Goal: Communication & Community: Answer question/provide support

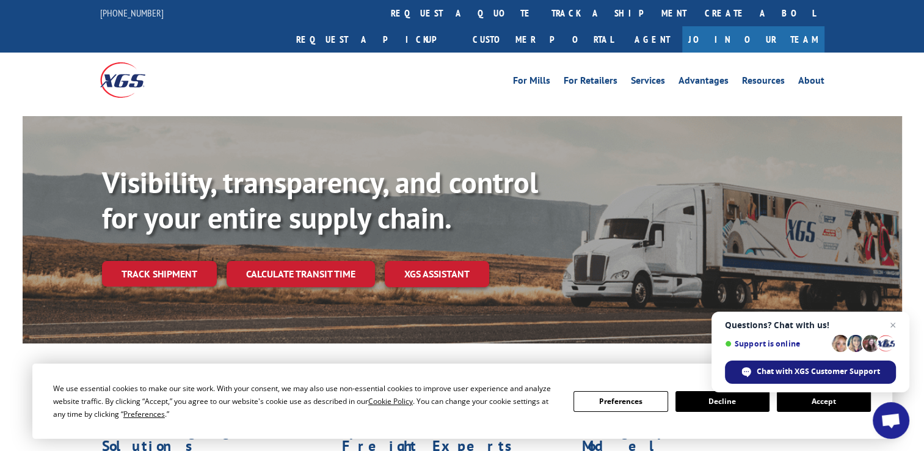
click at [797, 371] on span "Chat with XGS Customer Support" at bounding box center [817, 371] width 123 height 11
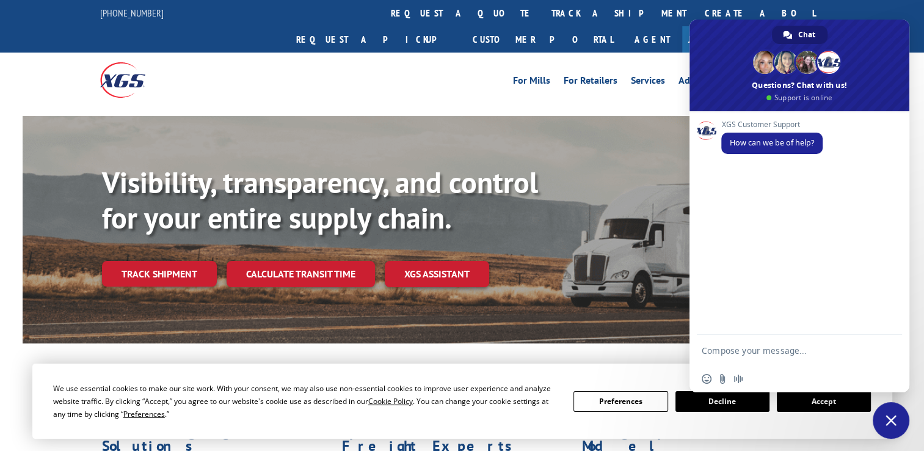
click at [779, 348] on textarea "Compose your message..." at bounding box center [786, 350] width 171 height 31
type textarea "can you send me a BOL for PO 12548454 s/m [PERSON_NAME]"
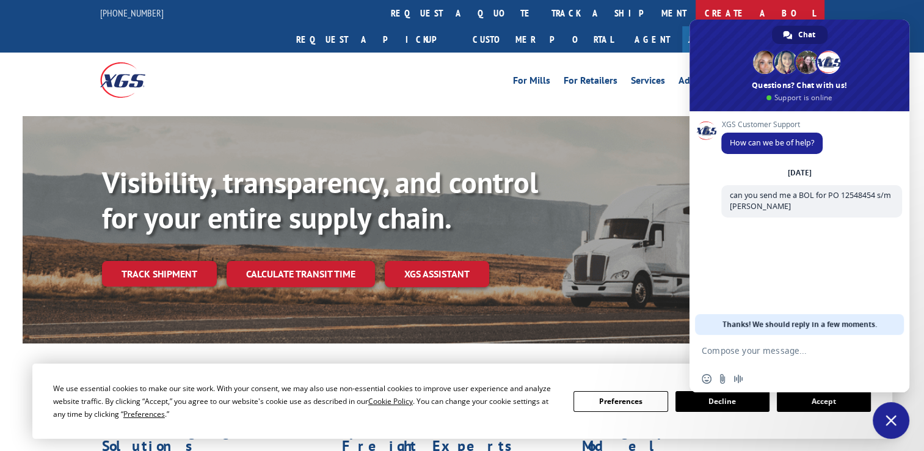
click at [695, 9] on link "Create a BOL" at bounding box center [759, 13] width 129 height 26
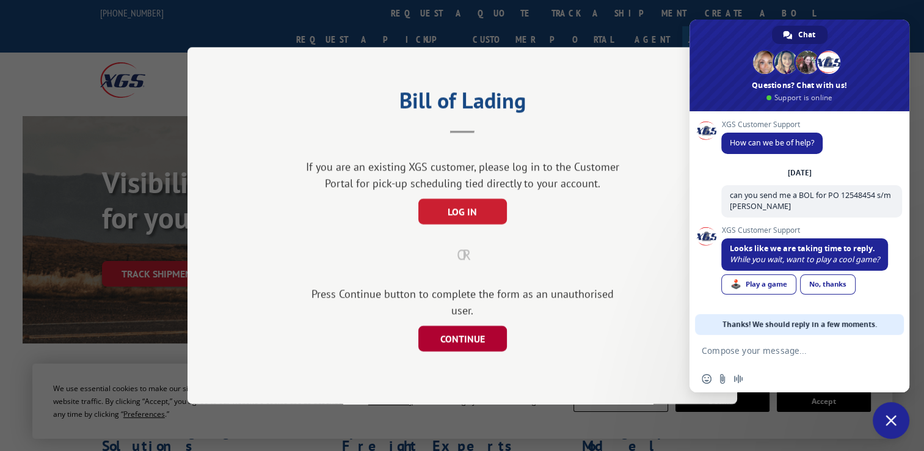
click at [468, 332] on button "CONTINUE" at bounding box center [462, 338] width 89 height 26
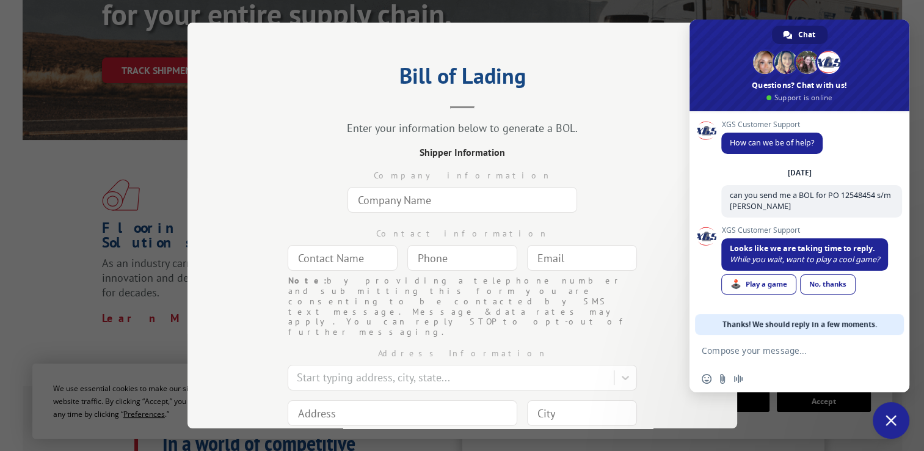
click at [644, 101] on header "Bill of Lading" at bounding box center [461, 88] width 427 height 42
click at [773, 9] on div "Bill of Lading Enter your information below to generate a BOL. Shipper Informat…" at bounding box center [462, 225] width 924 height 451
click at [828, 284] on link "No, thanks" at bounding box center [828, 284] width 56 height 20
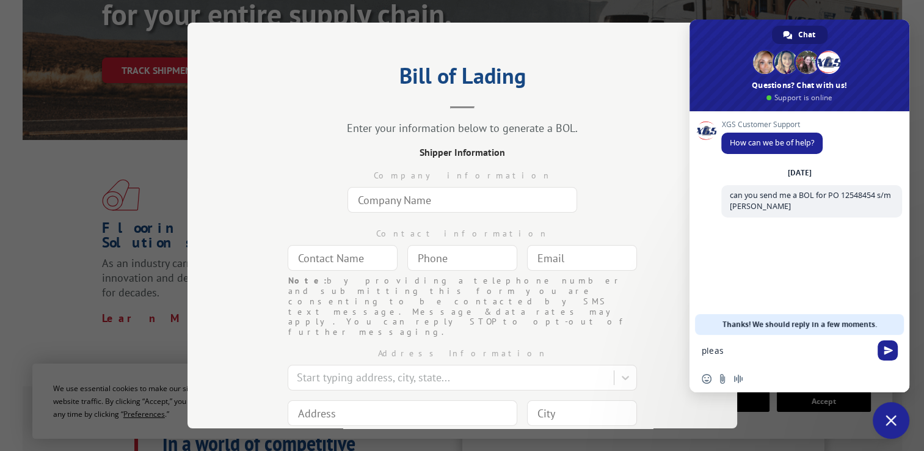
type textarea "please"
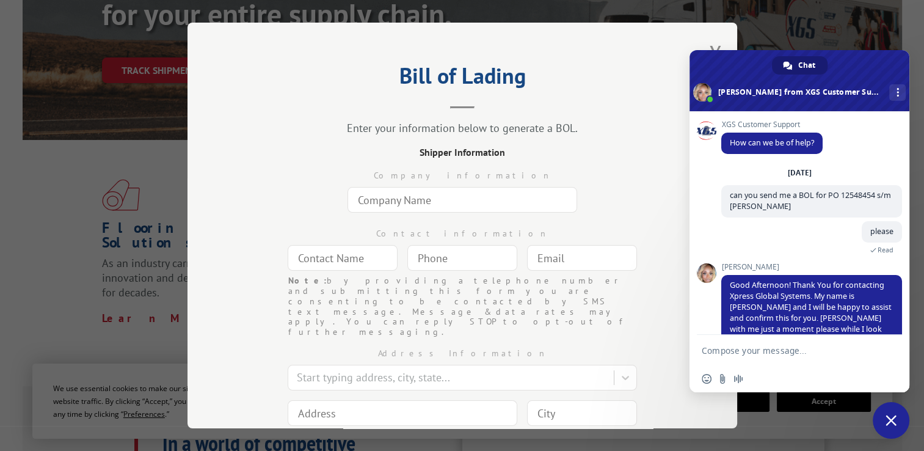
scroll to position [23, 0]
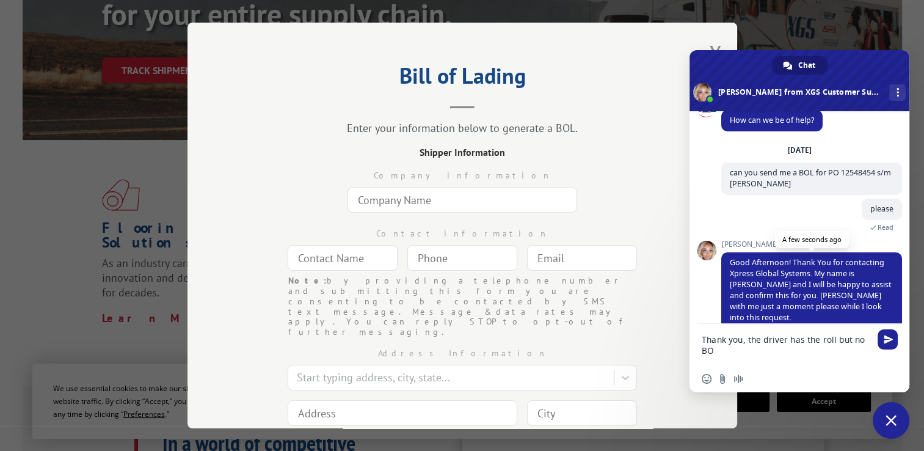
type textarea "Thank you, the driver has the roll but no BOL"
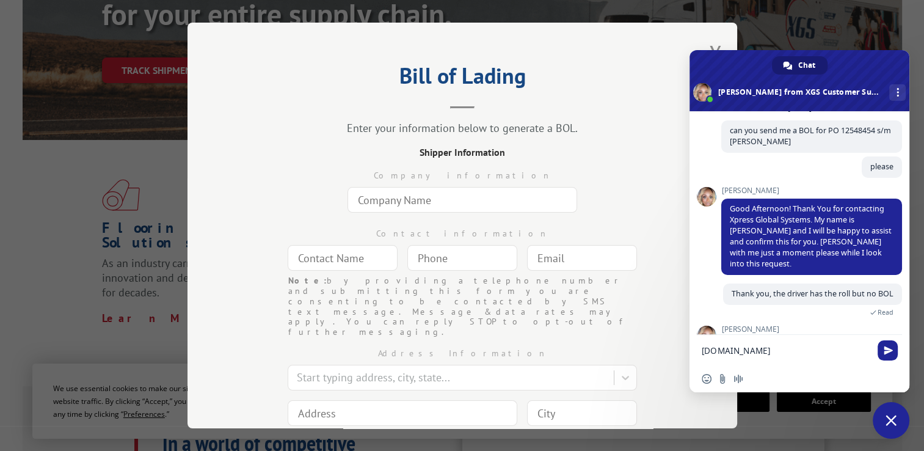
scroll to position [136, 0]
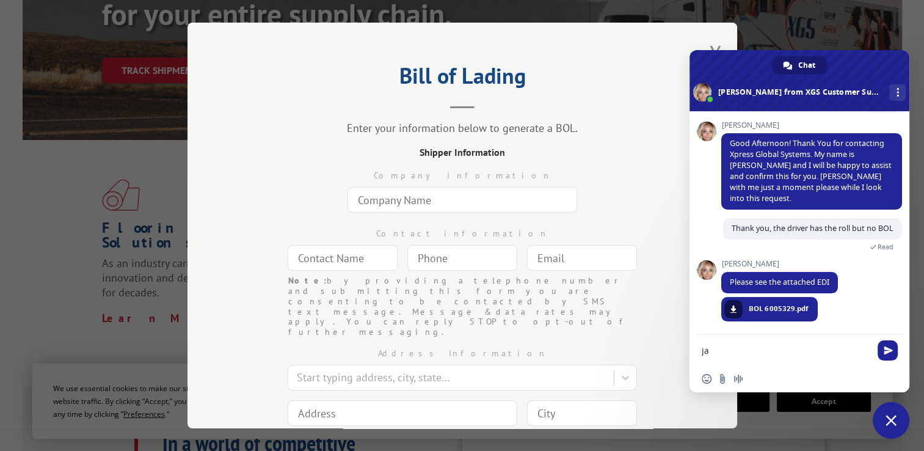
type textarea "j"
click at [764, 311] on span "BOL 6005329.pdf" at bounding box center [778, 308] width 60 height 11
click at [736, 306] on span at bounding box center [732, 308] width 7 height 7
click at [742, 349] on textarea "Compose your message..." at bounding box center [786, 350] width 171 height 31
type textarea "p"
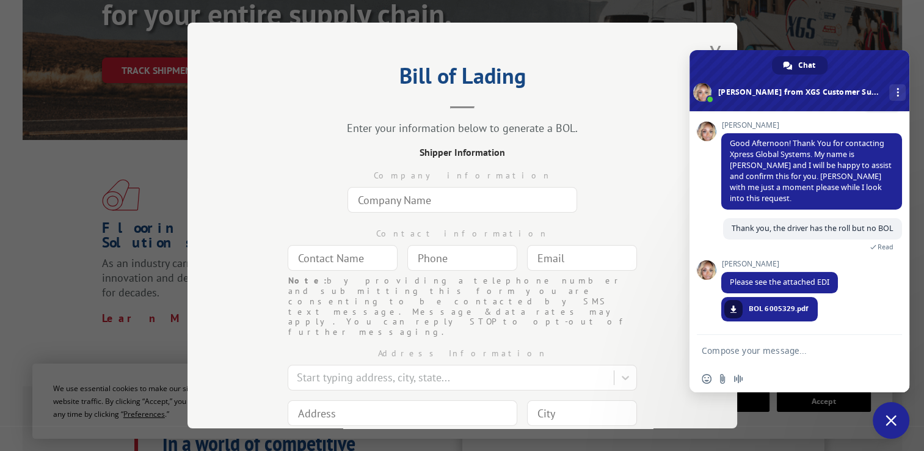
scroll to position [0, 0]
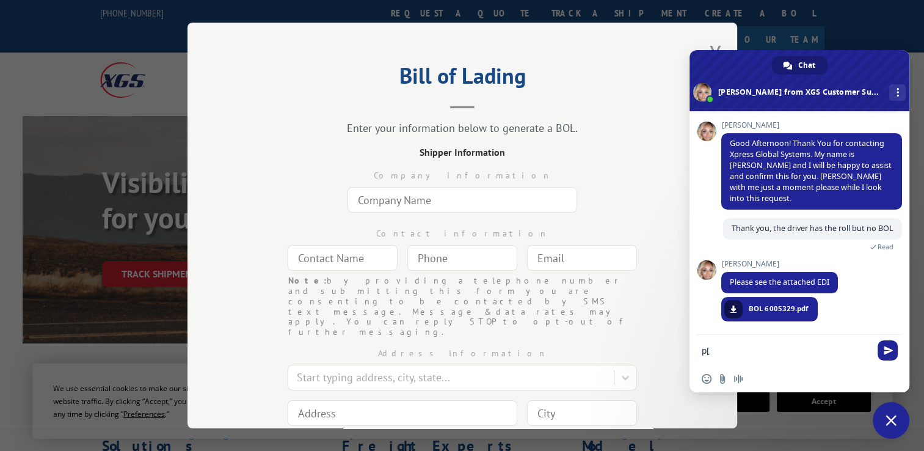
type textarea "p"
type textarea "perfect, thank you!"
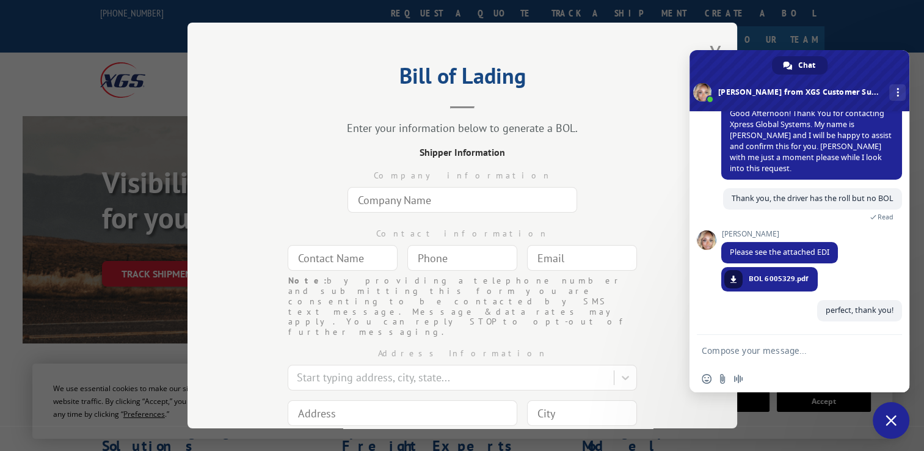
scroll to position [166, 0]
drag, startPoint x: 776, startPoint y: 29, endPoint x: 766, endPoint y: 23, distance: 11.5
click at [773, 26] on div "Bill of Lading Enter your information below to generate a BOL. Shipper Informat…" at bounding box center [462, 225] width 924 height 451
click at [708, 40] on button "Close modal" at bounding box center [714, 54] width 13 height 32
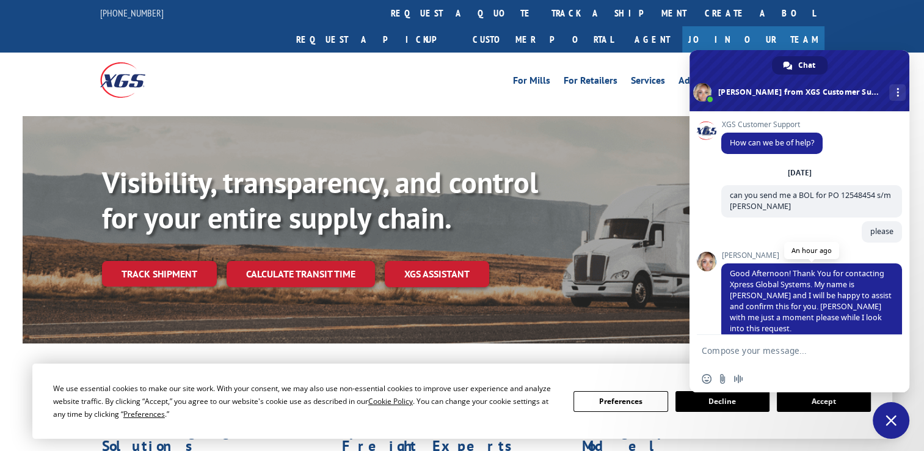
scroll to position [291, 0]
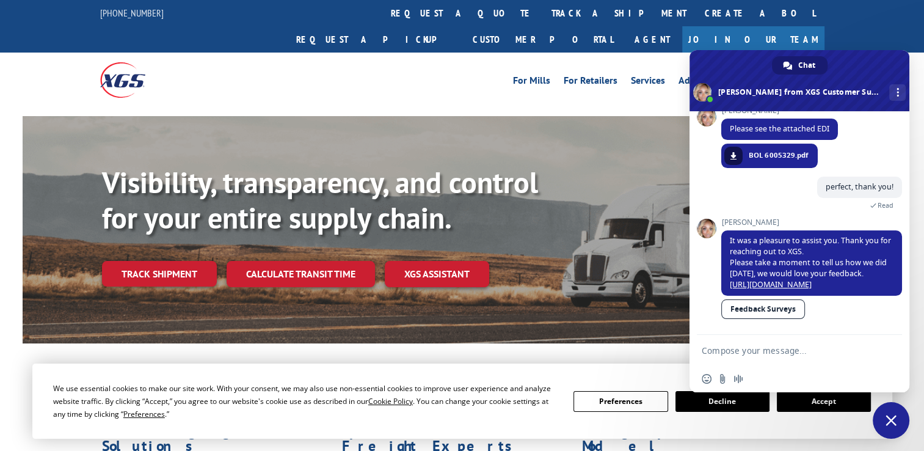
click at [748, 353] on textarea "Compose your message..." at bounding box center [786, 350] width 171 height 31
paste textarea "26514605"
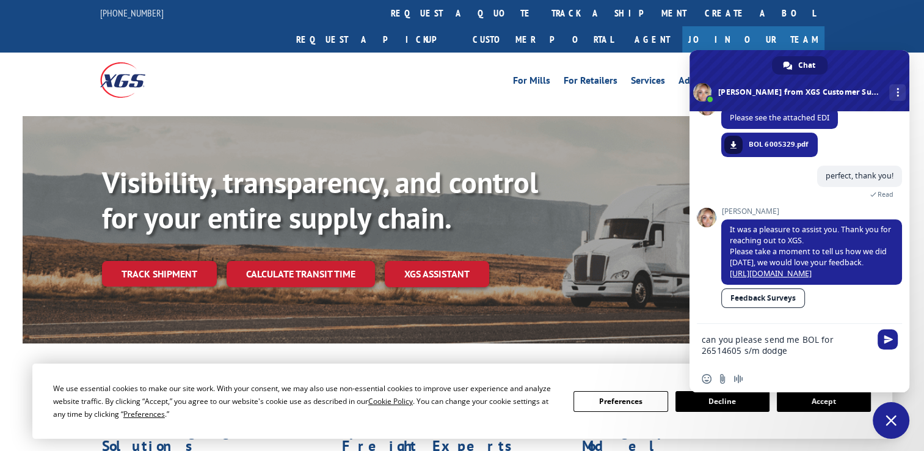
type textarea "can you please send me BOL for 26514605 s/m dodge?"
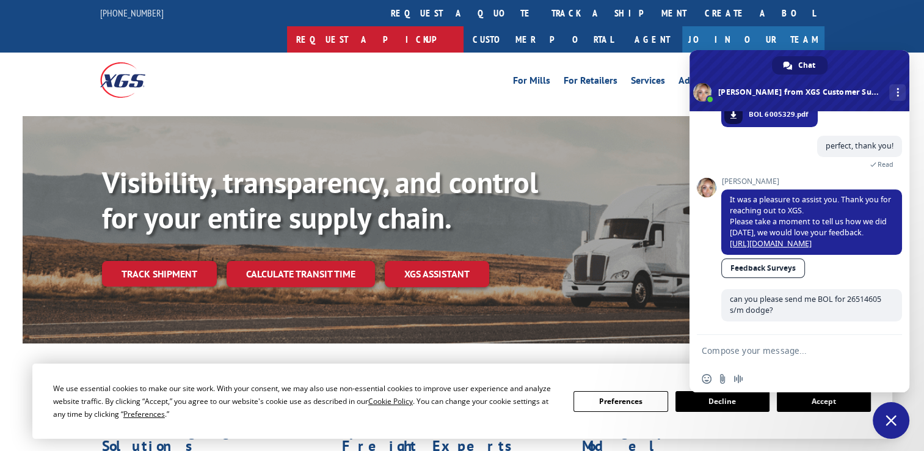
scroll to position [333, 0]
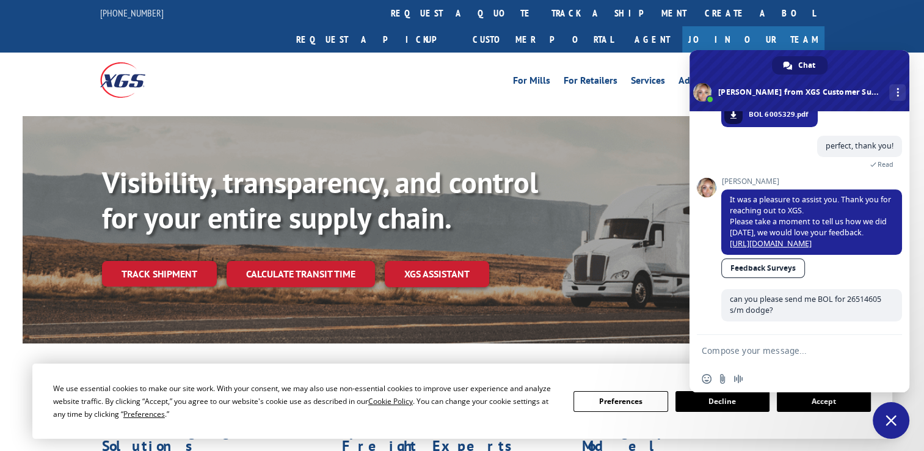
click at [468, 71] on div "For [PERSON_NAME] For Retailers Services Advantages Resources About For [PERSON…" at bounding box center [552, 80] width 543 height 18
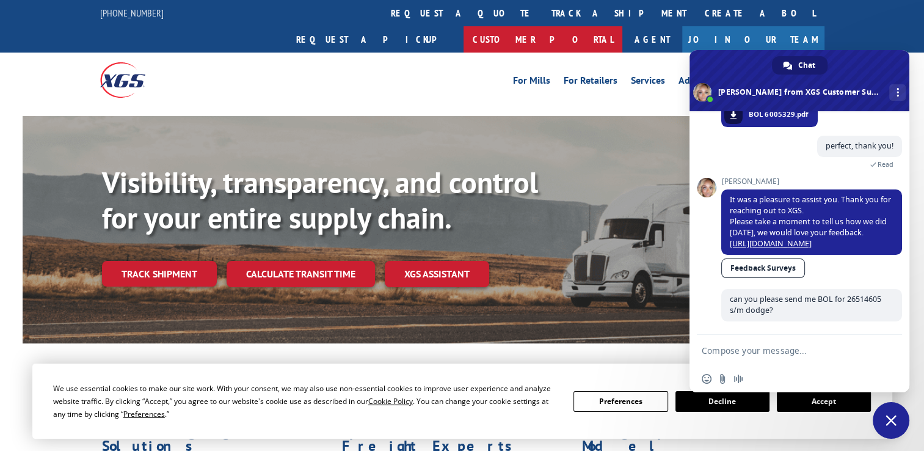
click at [622, 26] on link "Customer Portal" at bounding box center [542, 39] width 159 height 26
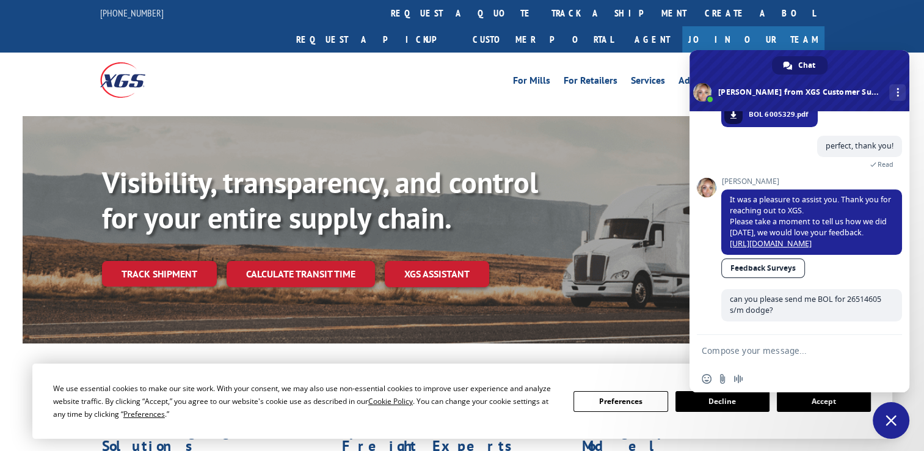
click at [756, 347] on textarea "Compose your message..." at bounding box center [786, 350] width 171 height 31
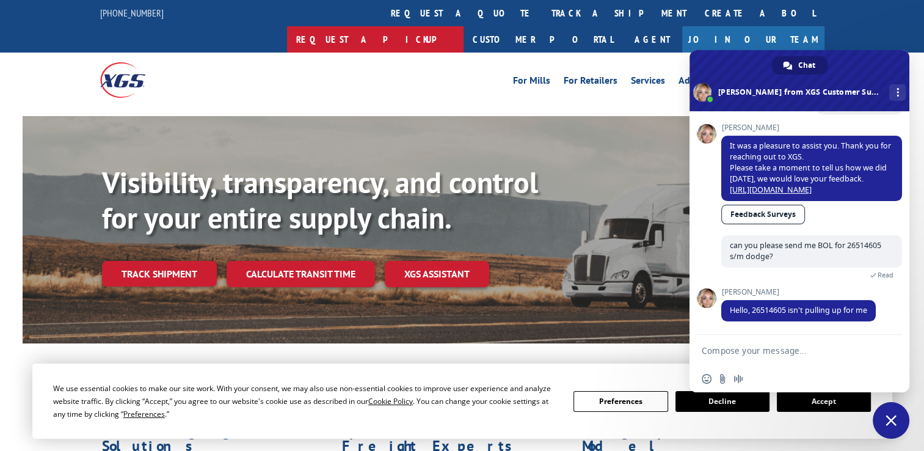
scroll to position [376, 0]
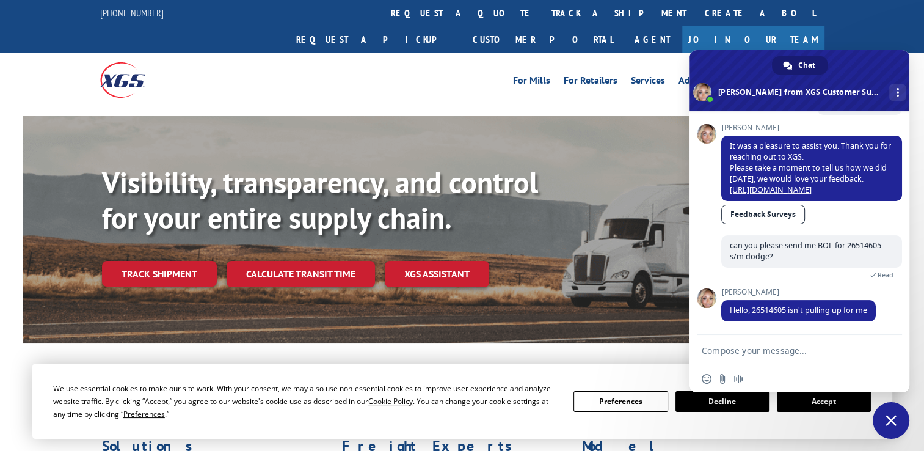
click at [716, 347] on textarea "Compose your message..." at bounding box center [786, 350] width 171 height 31
click at [788, 352] on textarea "roll number" at bounding box center [786, 350] width 171 height 31
type textarea "roll number 76045710"
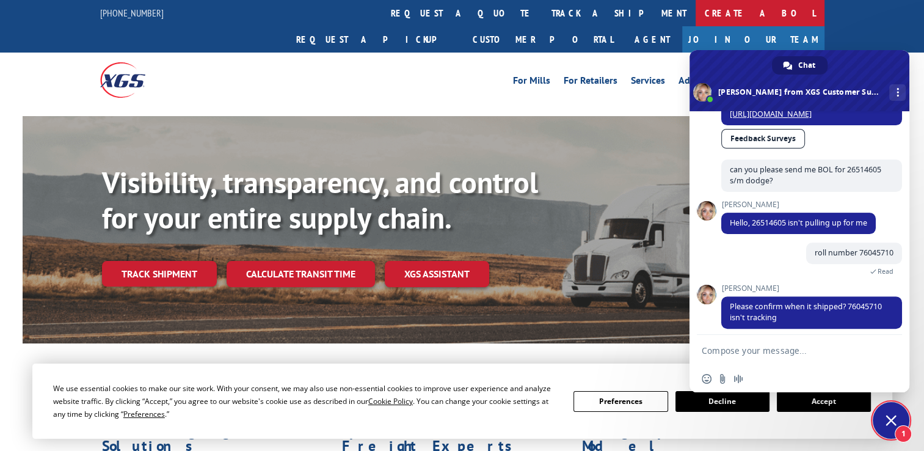
scroll to position [460, 0]
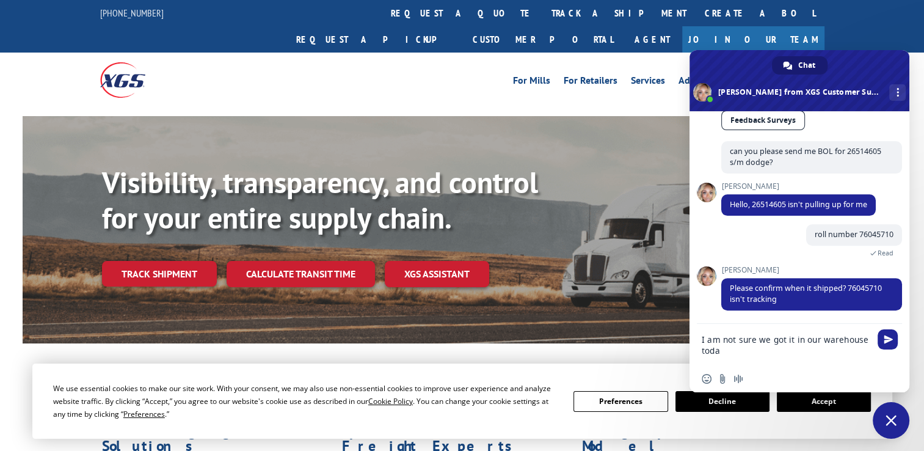
type textarea "I am not sure we got it in our warehouse [DATE]"
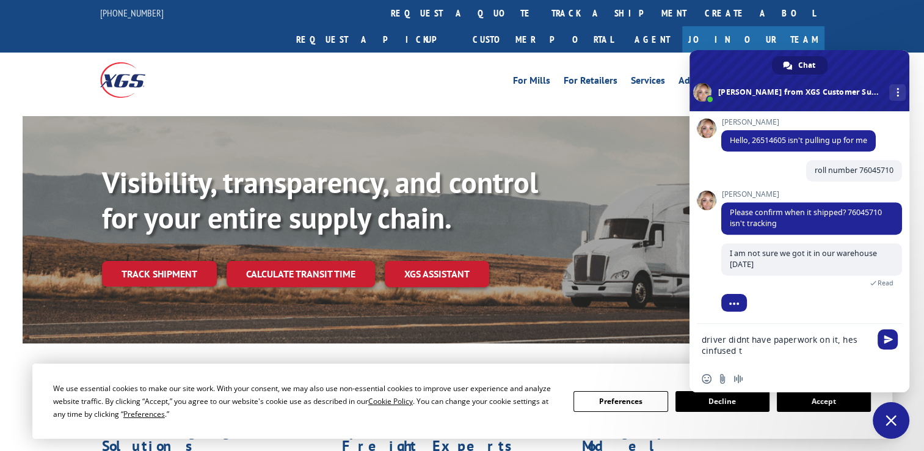
scroll to position [537, 0]
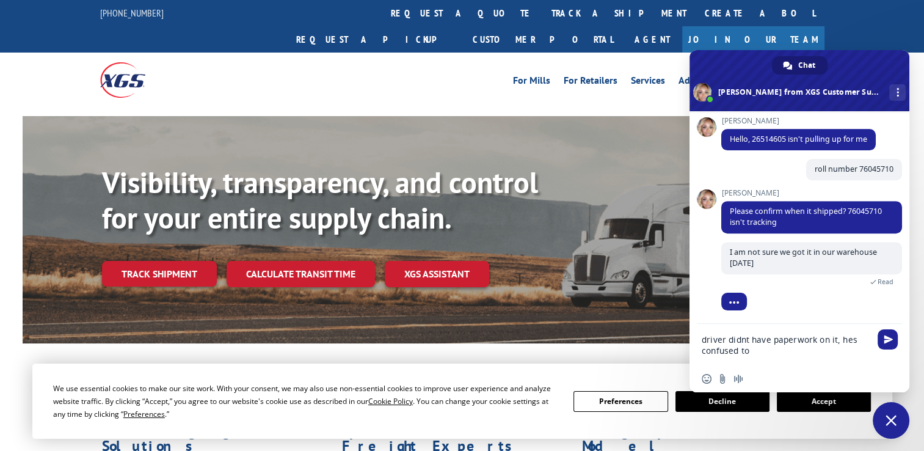
type textarea "driver didnt have paperwork on it, hes confused too"
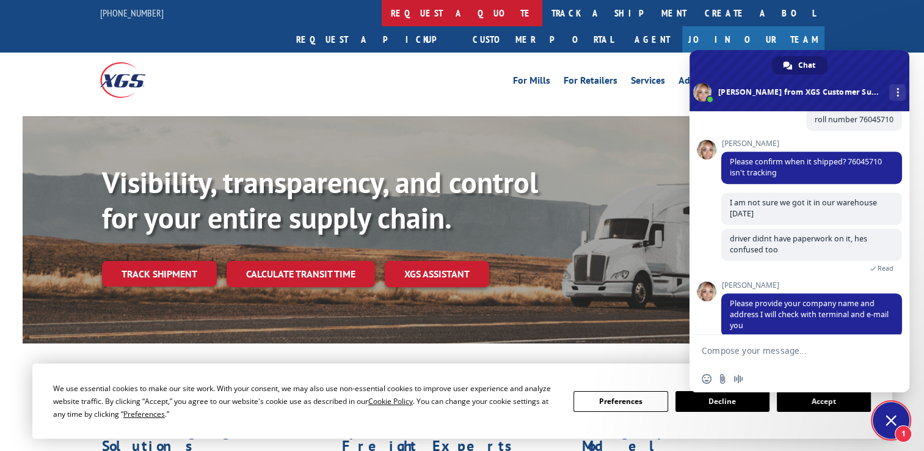
scroll to position [604, 0]
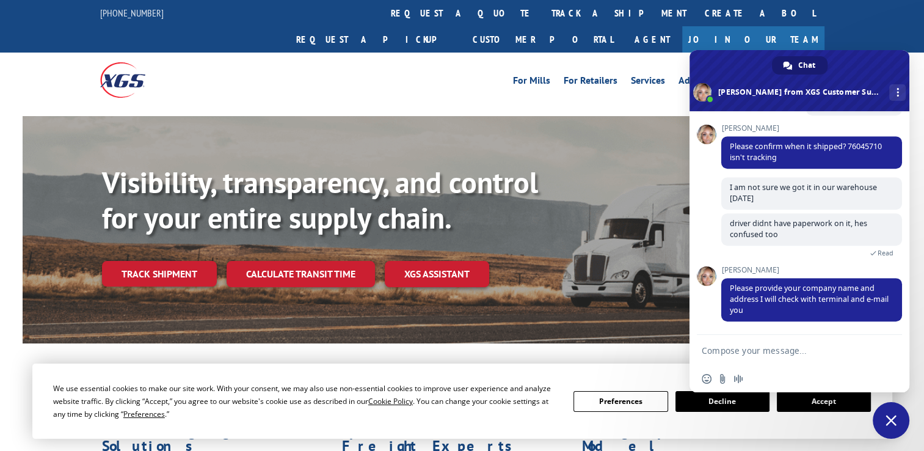
click at [796, 350] on textarea "Compose your message..." at bounding box center [786, 350] width 171 height 31
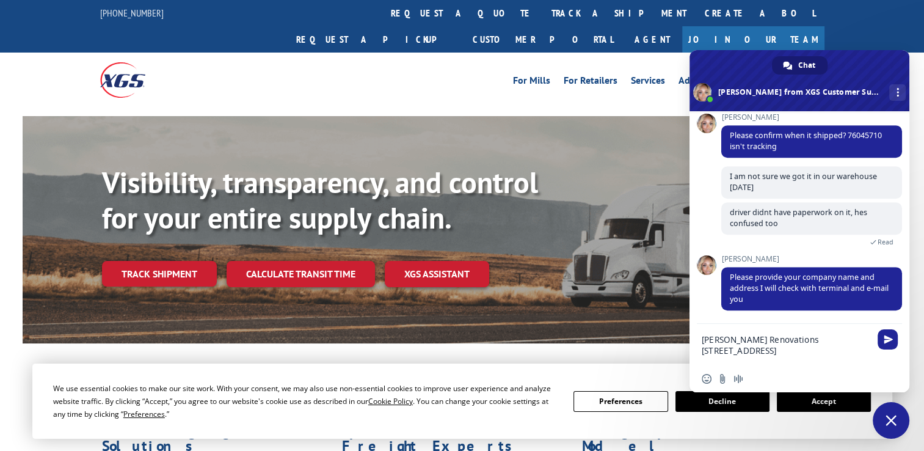
type textarea "[PERSON_NAME] Renovations [STREET_ADDRESS]"
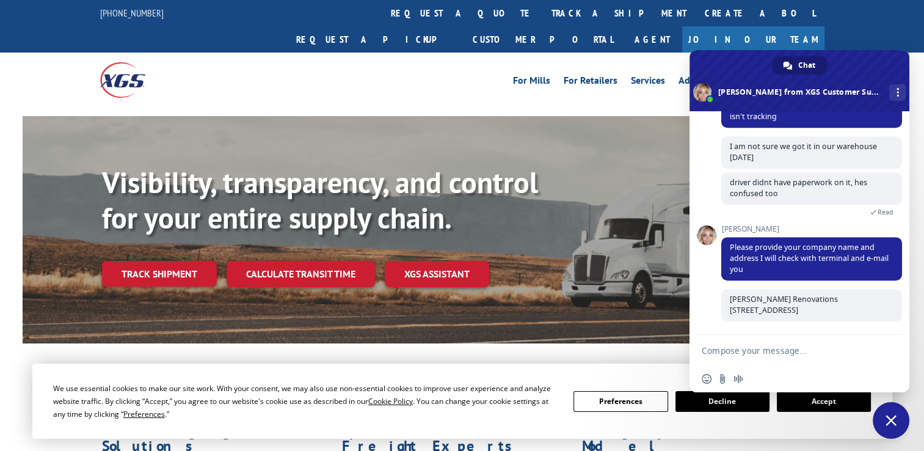
scroll to position [646, 0]
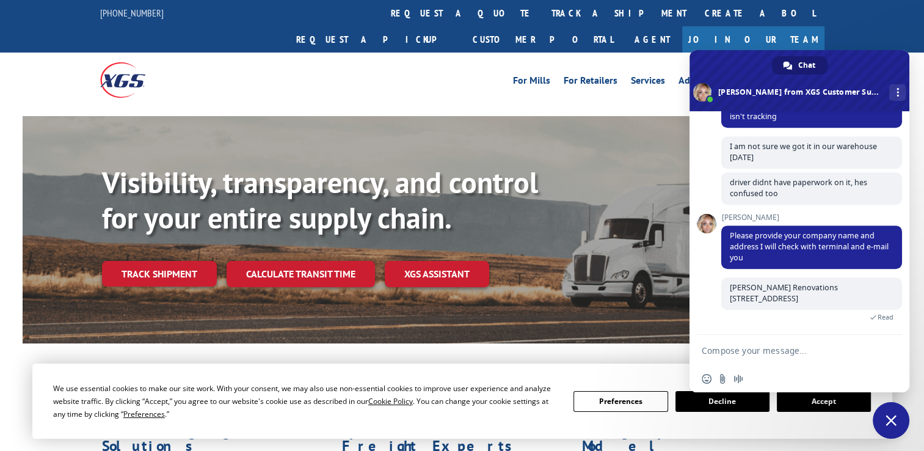
click at [811, 356] on textarea "Compose your message..." at bounding box center [786, 350] width 171 height 31
type textarea "it looks like dispatch the BOL"
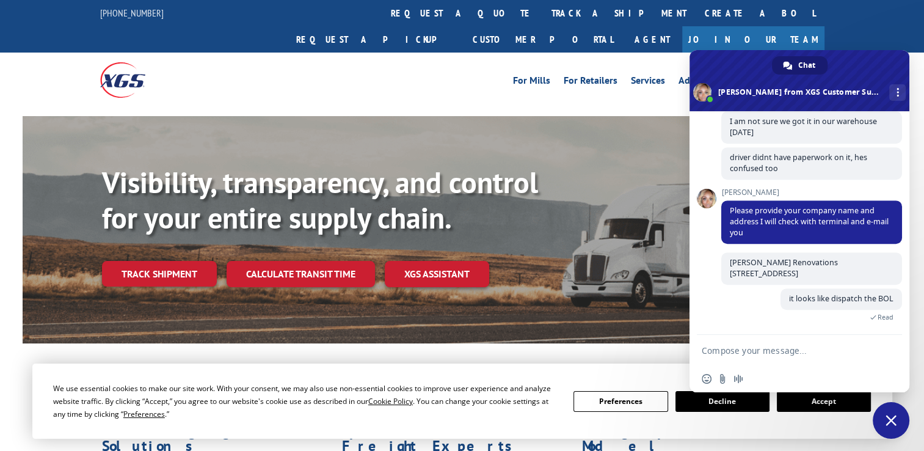
scroll to position [671, 0]
type textarea "driver called, thank you :)"
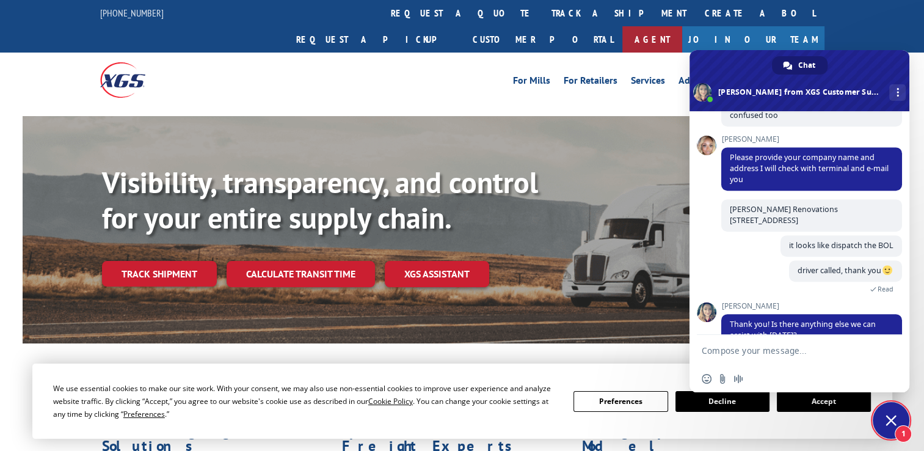
scroll to position [751, 0]
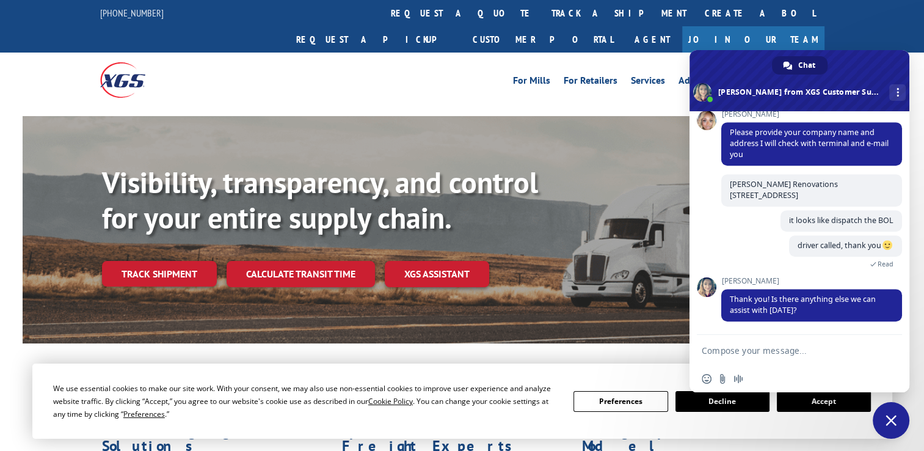
click at [819, 355] on textarea "Compose your message..." at bounding box center [786, 350] width 171 height 31
type textarea "no thanks"
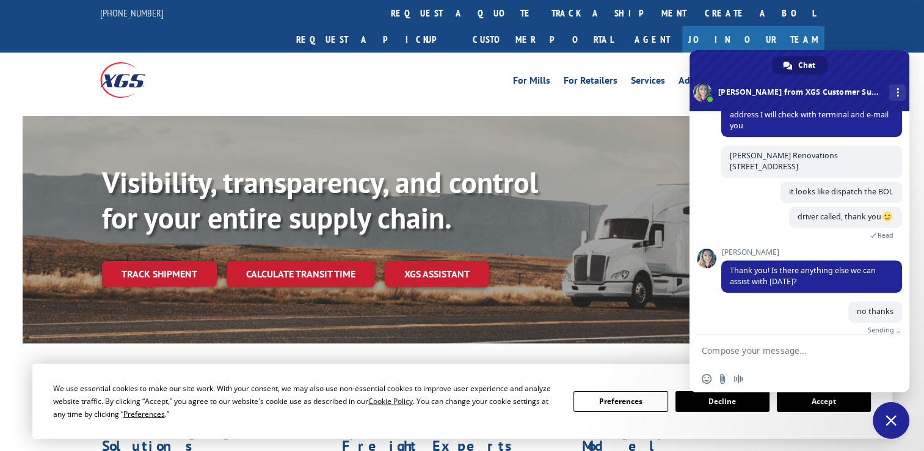
scroll to position [796, 0]
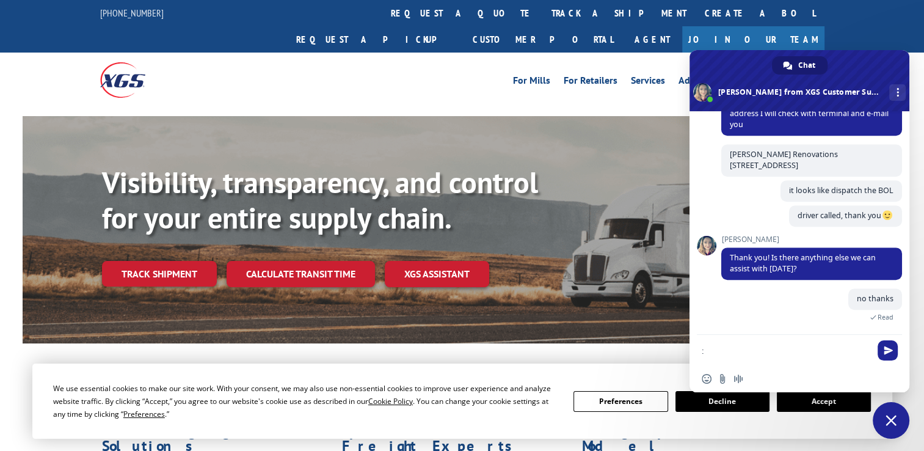
type textarea ":D"
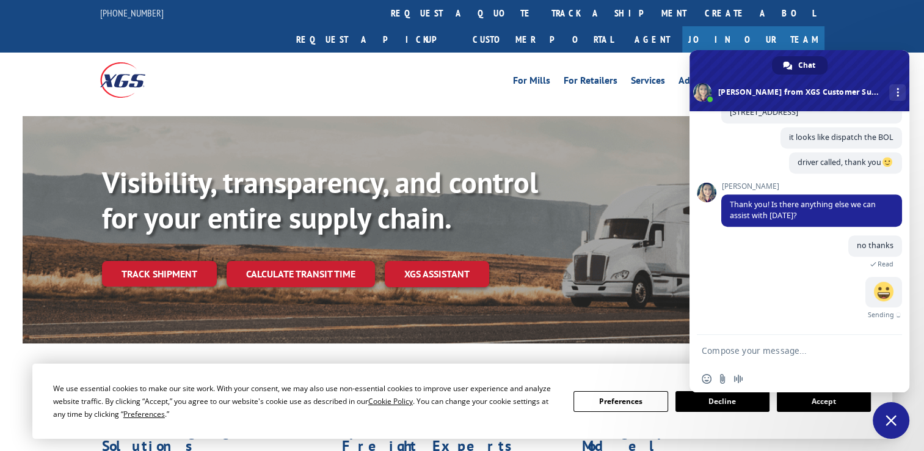
scroll to position [816, 0]
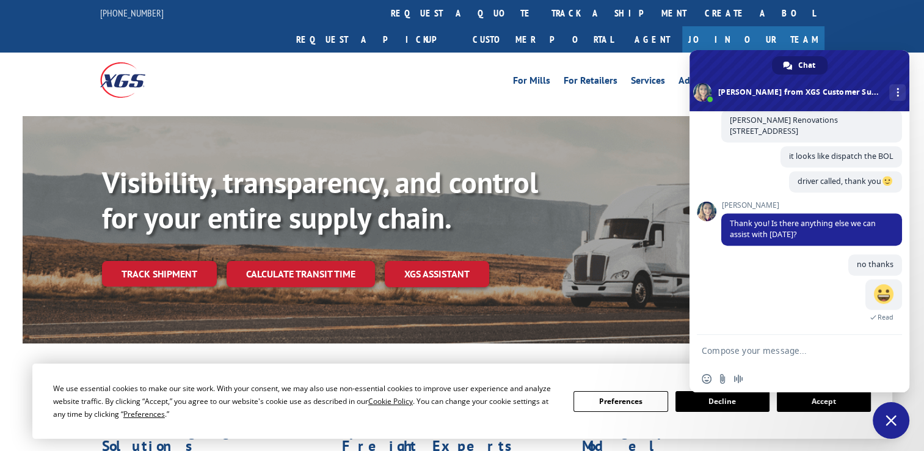
click at [460, 71] on div "For [PERSON_NAME] For Retailers Services Advantages Resources About For [PERSON…" at bounding box center [552, 80] width 543 height 18
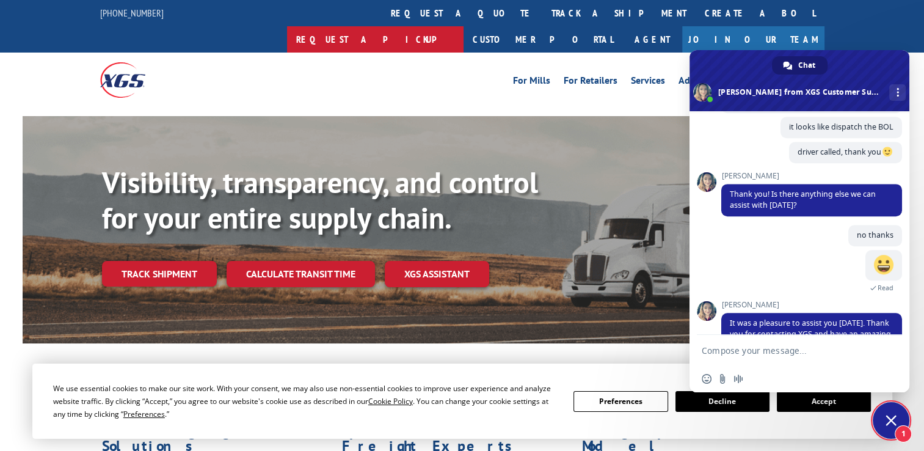
scroll to position [916, 0]
